Goal: Task Accomplishment & Management: Manage account settings

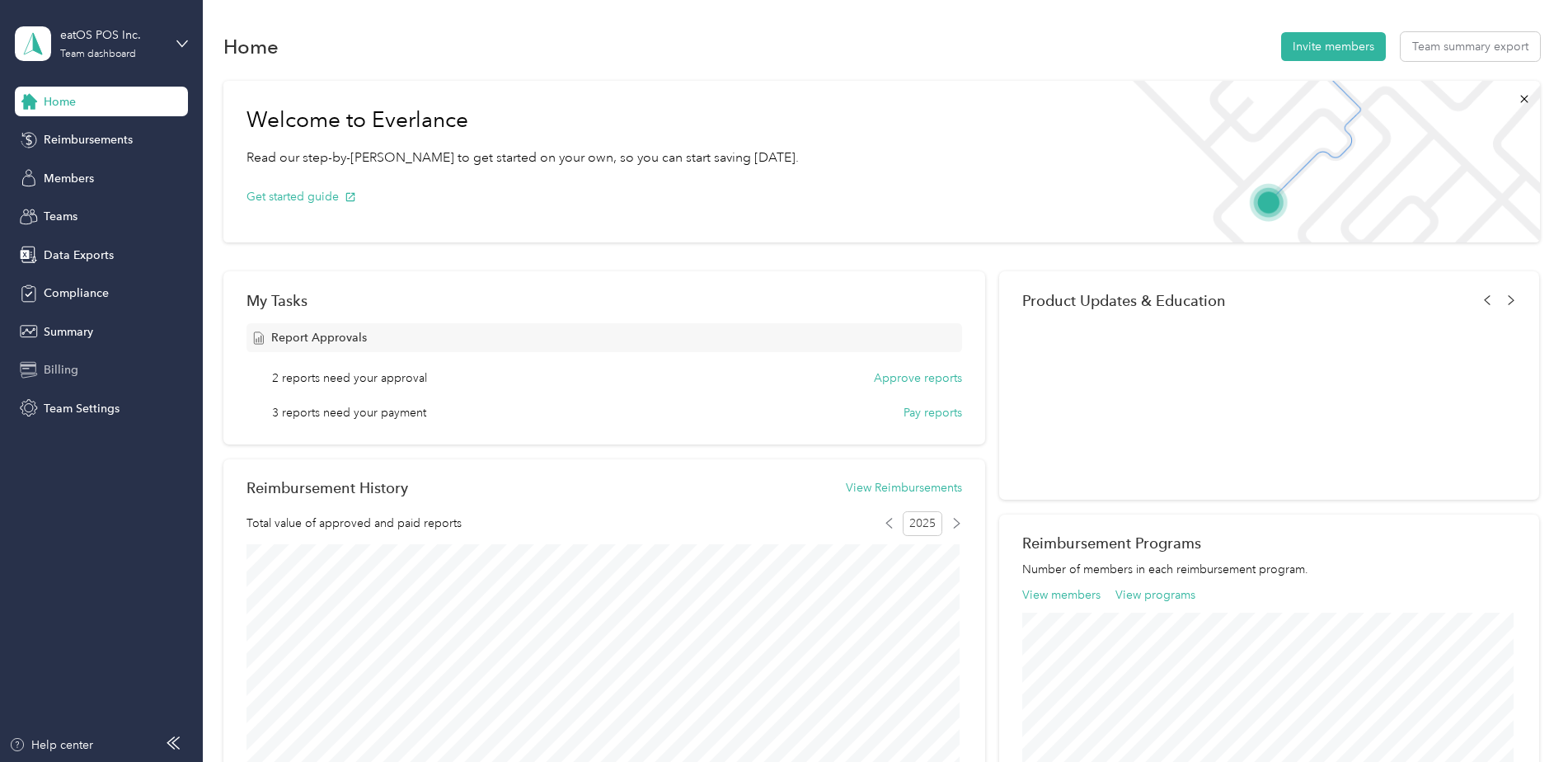
click at [65, 380] on div "Billing" at bounding box center [101, 370] width 173 height 30
